Goal: Find specific page/section: Find specific page/section

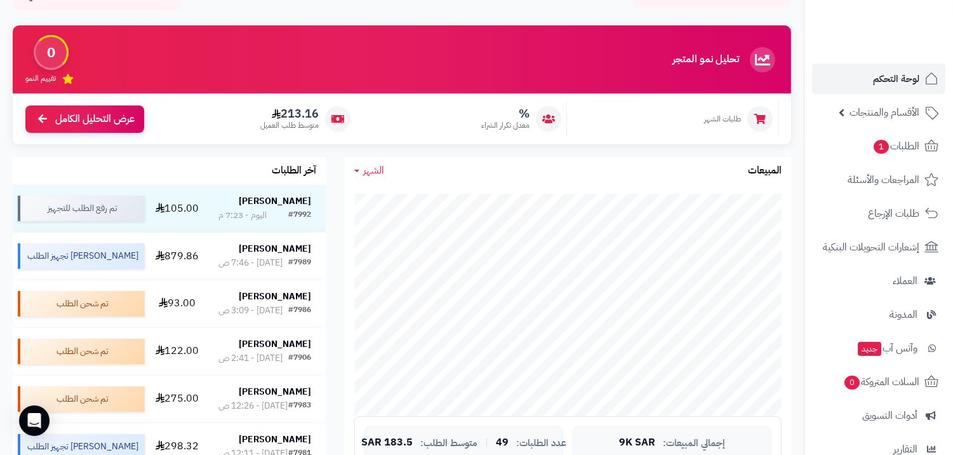
scroll to position [211, 0]
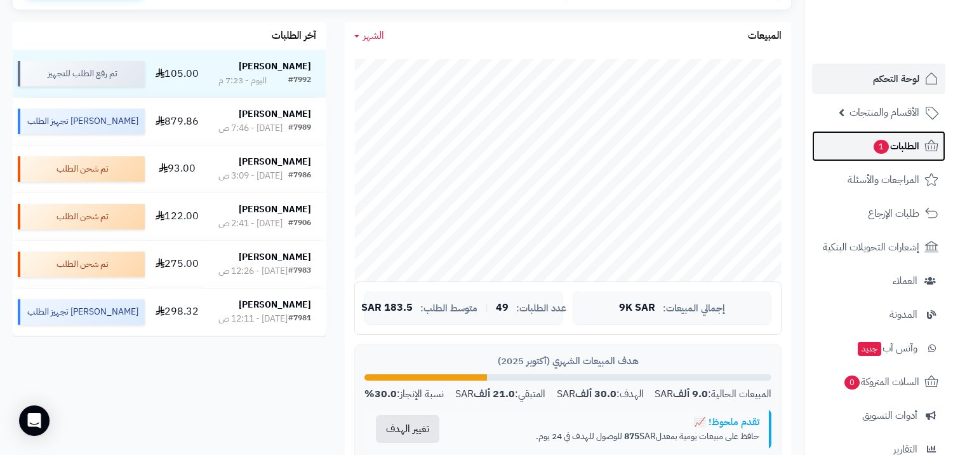
click at [893, 151] on span "الطلبات 1" at bounding box center [895, 146] width 47 height 18
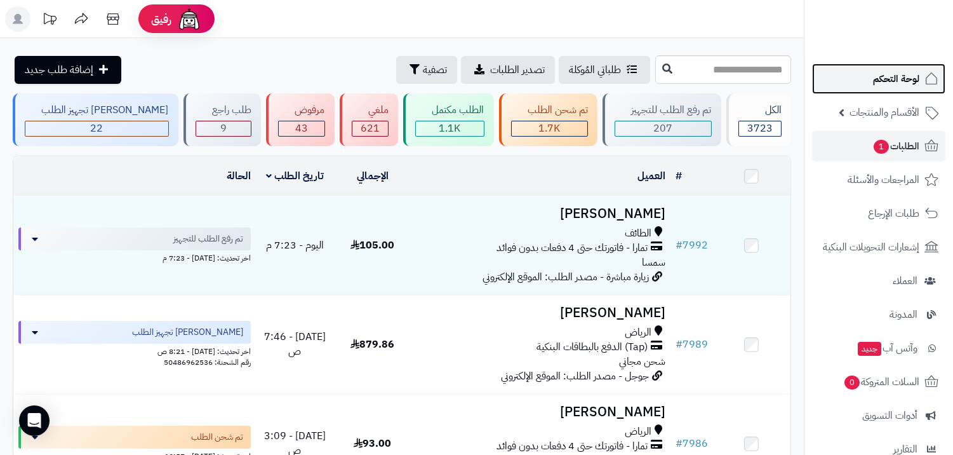
click at [881, 88] on link "لوحة التحكم" at bounding box center [878, 78] width 133 height 30
